Goal: Information Seeking & Learning: Check status

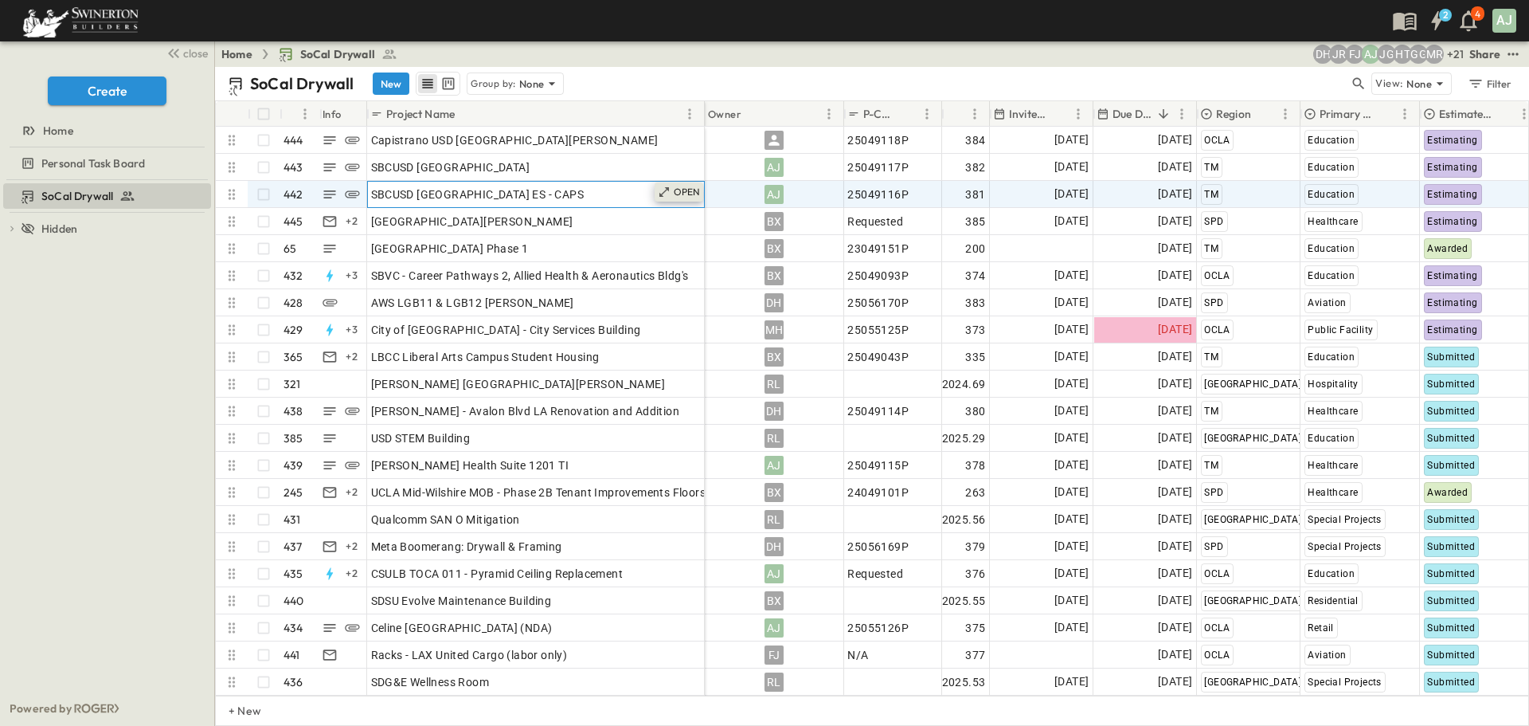
click at [691, 191] on p "OPEN" at bounding box center [687, 192] width 27 height 13
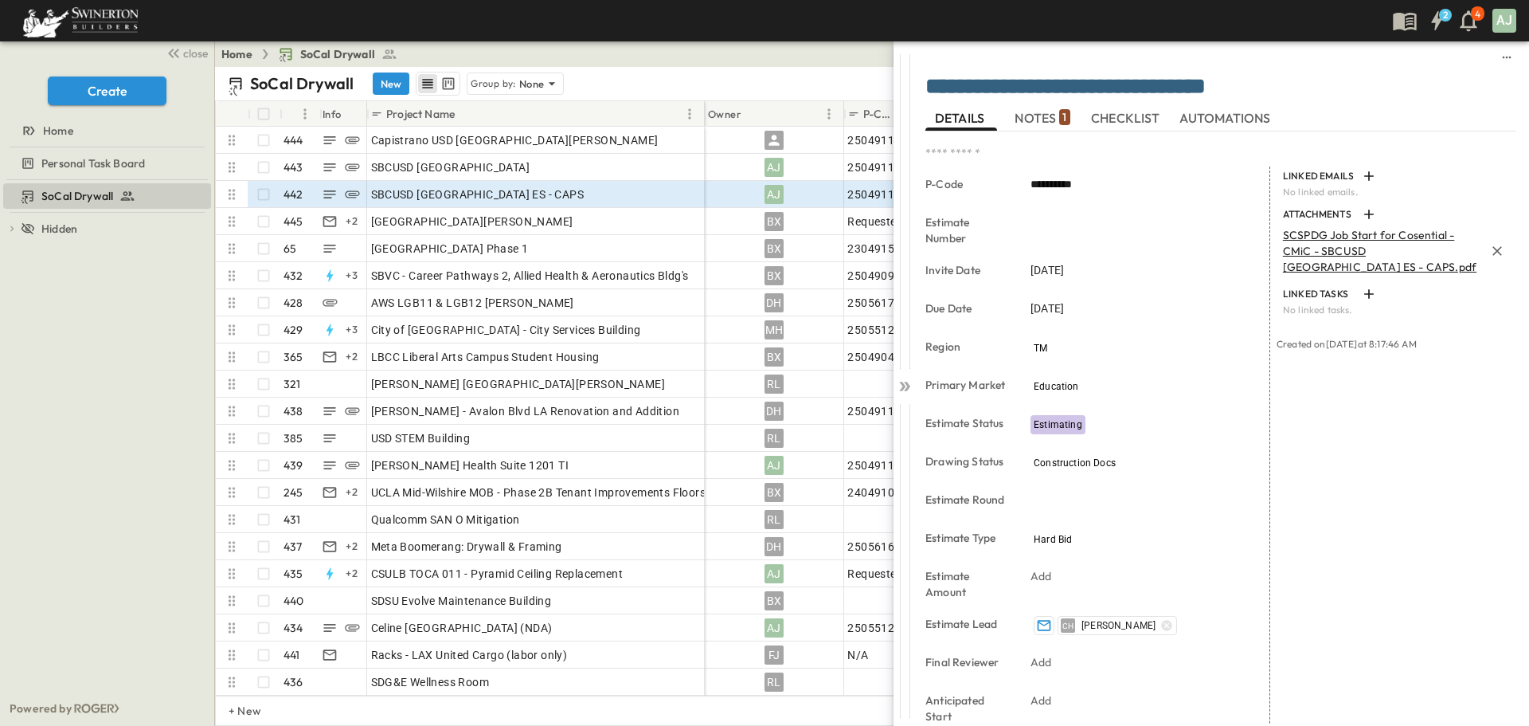
click at [1331, 253] on p "SCSPDG Job Start for Cosential - CMiC - SBCUSD [GEOGRAPHIC_DATA] ES - CAPS.pdf" at bounding box center [1384, 251] width 202 height 48
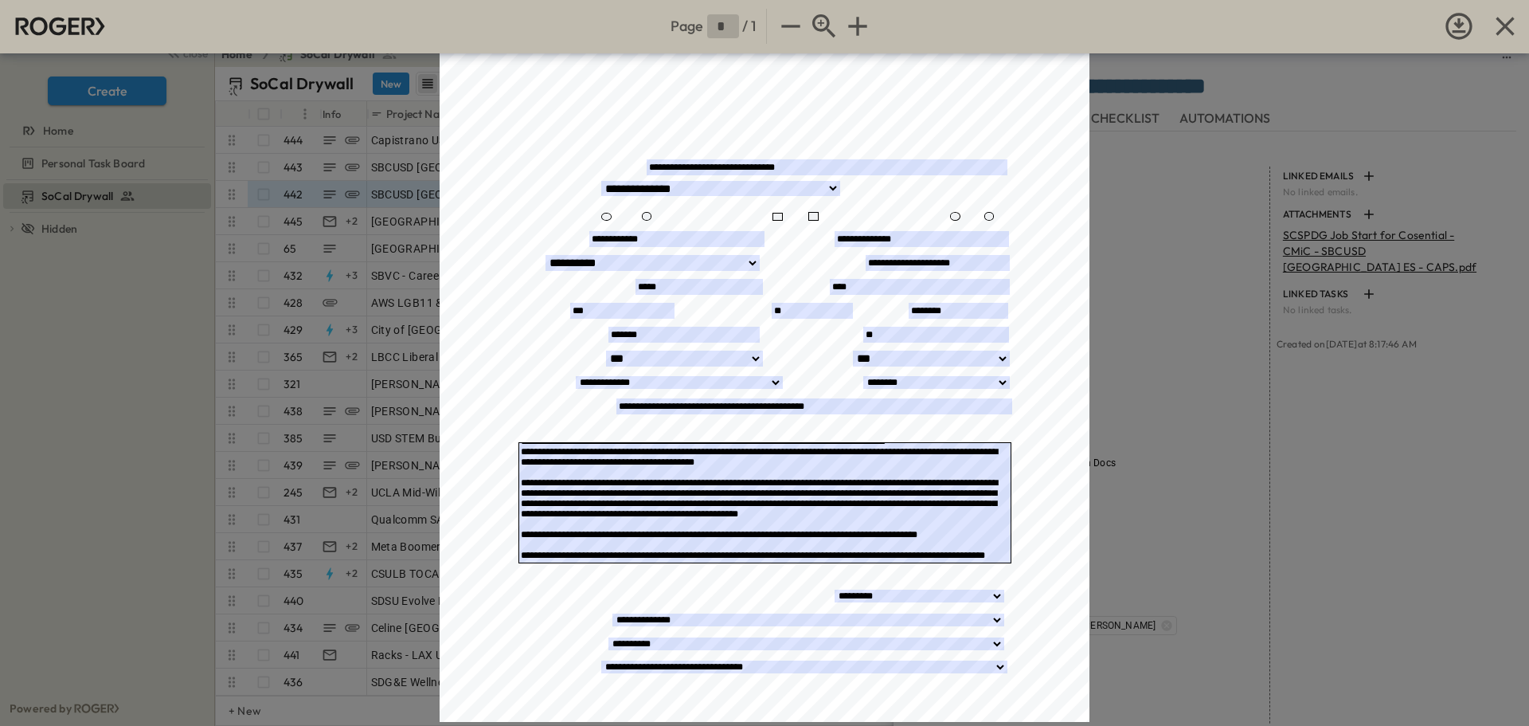
scroll to position [486, 0]
drag, startPoint x: 1505, startPoint y: 24, endPoint x: 1443, endPoint y: 109, distance: 105.5
click at [1505, 23] on icon "button" at bounding box center [1506, 26] width 32 height 32
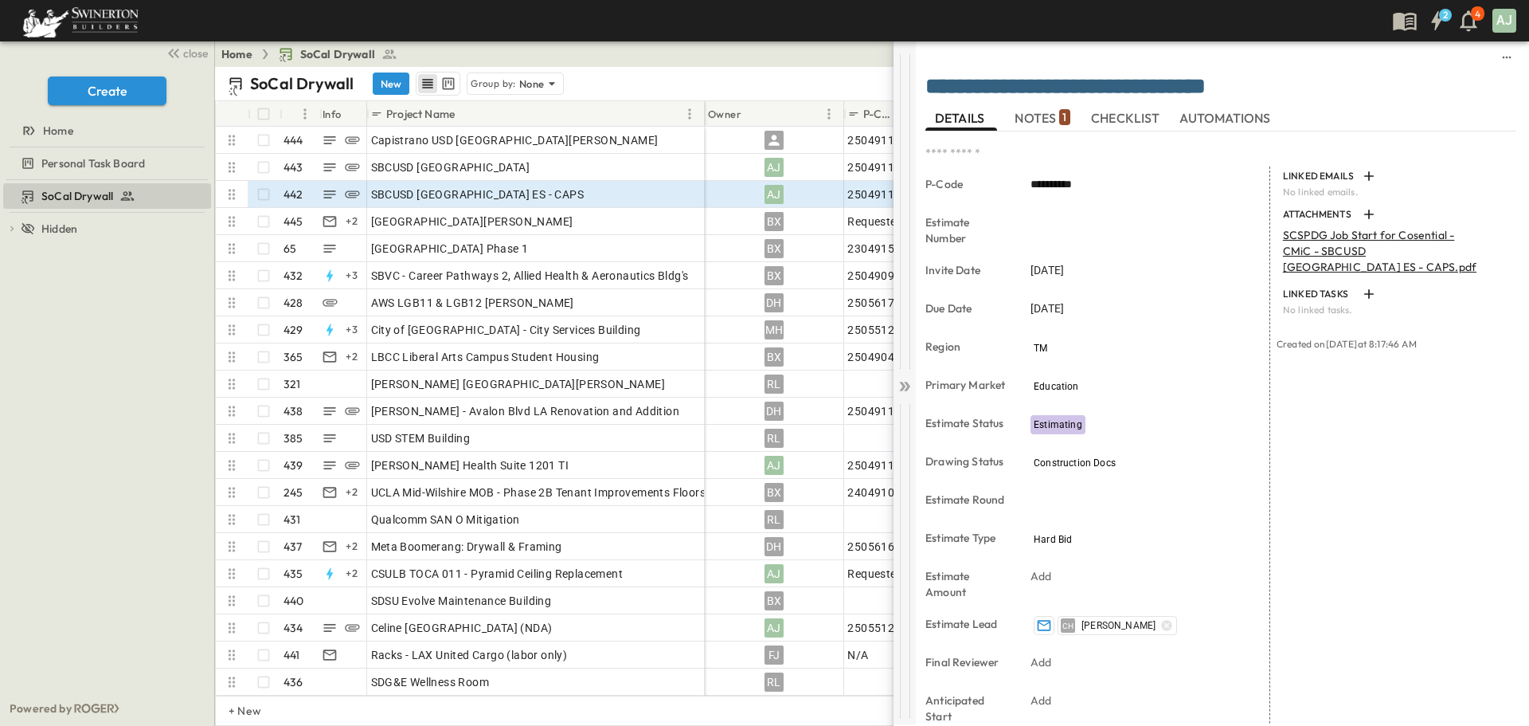
click at [906, 388] on icon at bounding box center [907, 387] width 6 height 10
